Goal: Transaction & Acquisition: Purchase product/service

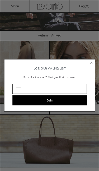
click at [91, 61] on circle "Close dialog" at bounding box center [91, 63] width 4 height 4
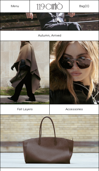
click at [33, 68] on img at bounding box center [24, 72] width 49 height 63
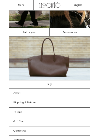
scroll to position [124, 0]
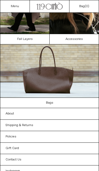
click at [65, 79] on img at bounding box center [49, 70] width 98 height 53
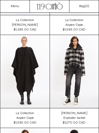
scroll to position [268, 0]
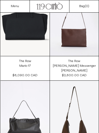
scroll to position [145, 0]
